Goal: Navigation & Orientation: Find specific page/section

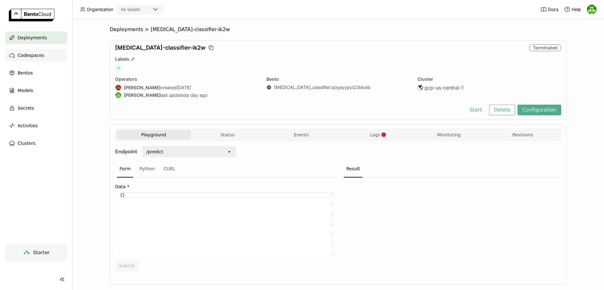
click at [32, 56] on span "Codespaces" at bounding box center [31, 56] width 26 height 8
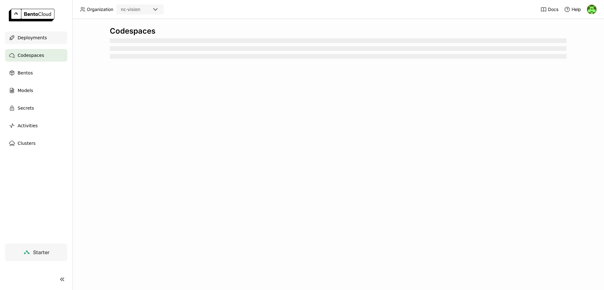
click at [36, 39] on span "Deployments" at bounding box center [32, 38] width 29 height 8
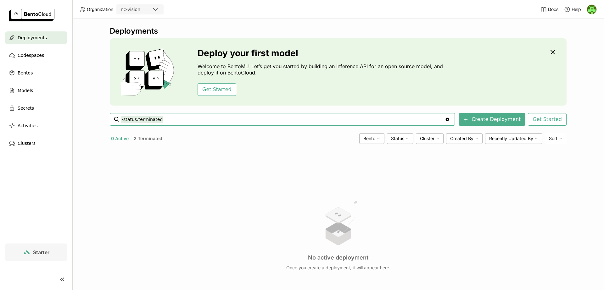
click at [143, 139] on button "2 Terminated" at bounding box center [147, 139] width 31 height 8
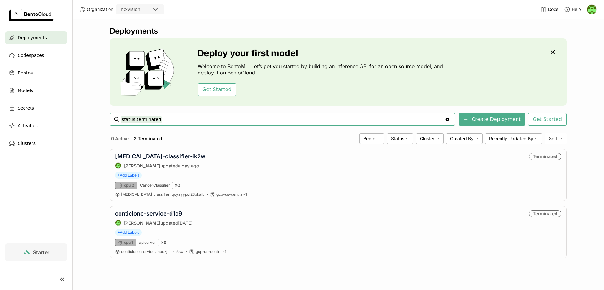
click at [421, 8] on header "Organization nc-vision Docs Help" at bounding box center [302, 9] width 604 height 19
